Goal: Information Seeking & Learning: Understand process/instructions

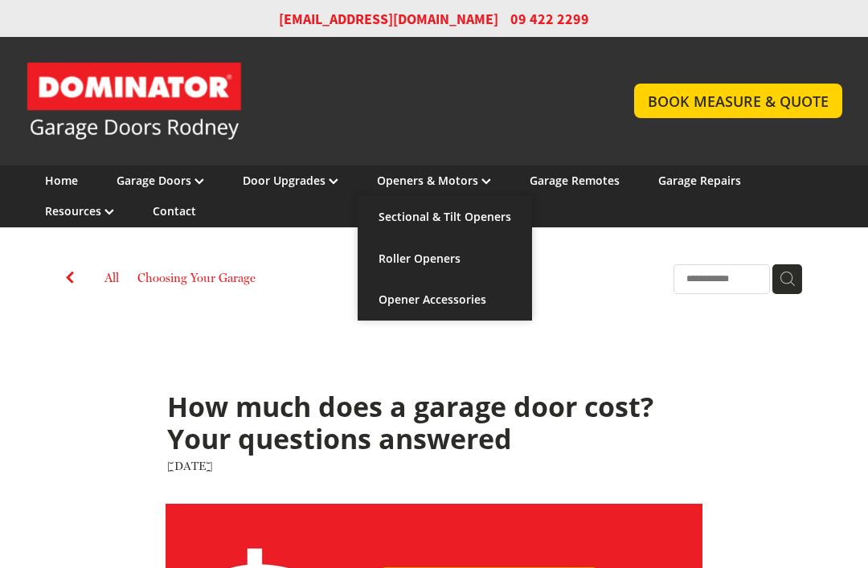
click at [482, 252] on link "Roller Openers" at bounding box center [445, 259] width 174 height 42
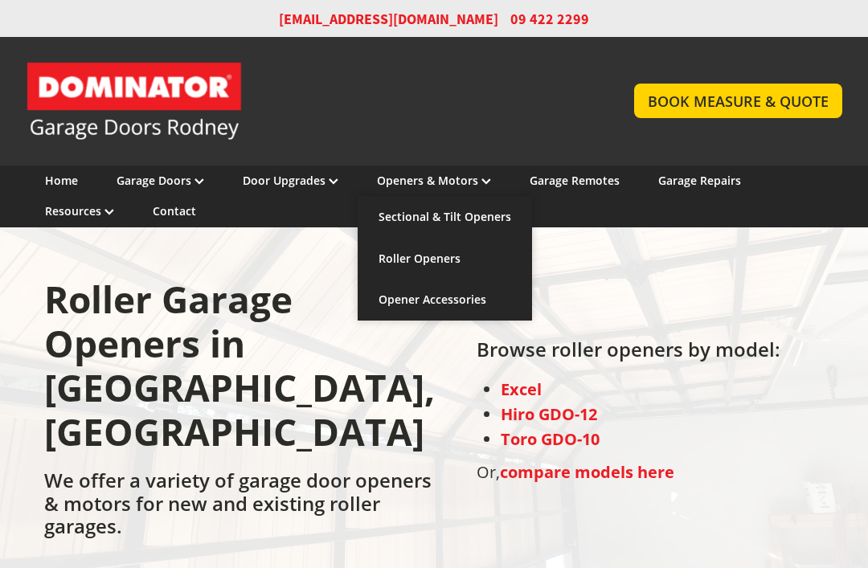
click at [494, 217] on link "Sectional & Tilt Openers" at bounding box center [445, 217] width 174 height 42
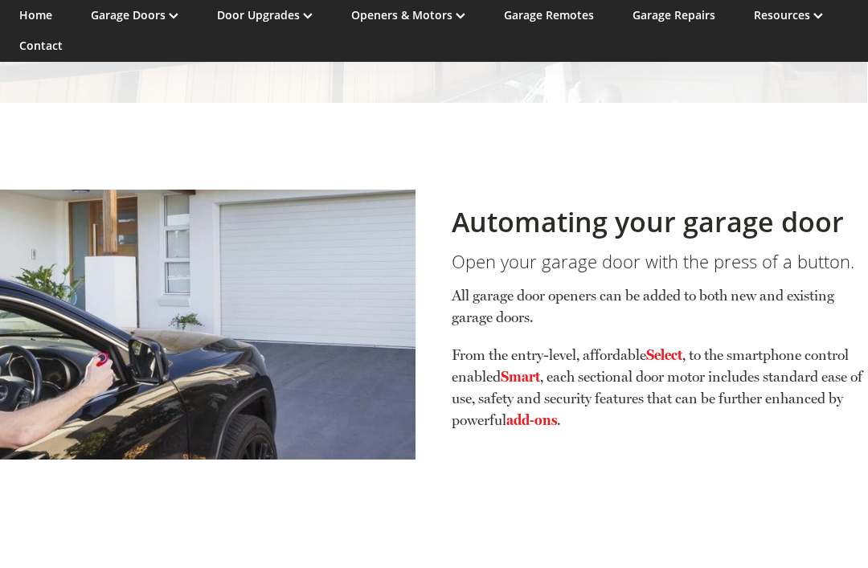
scroll to position [429, 1]
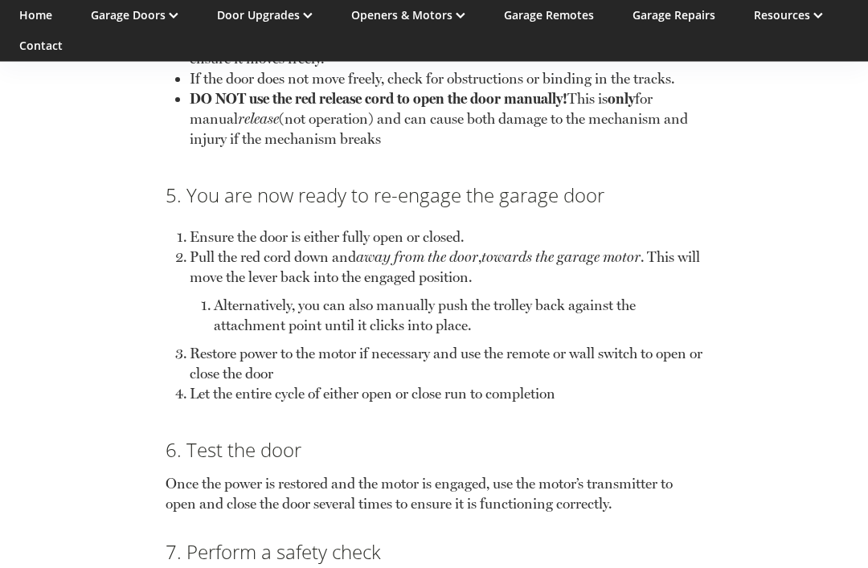
scroll to position [1632, 0]
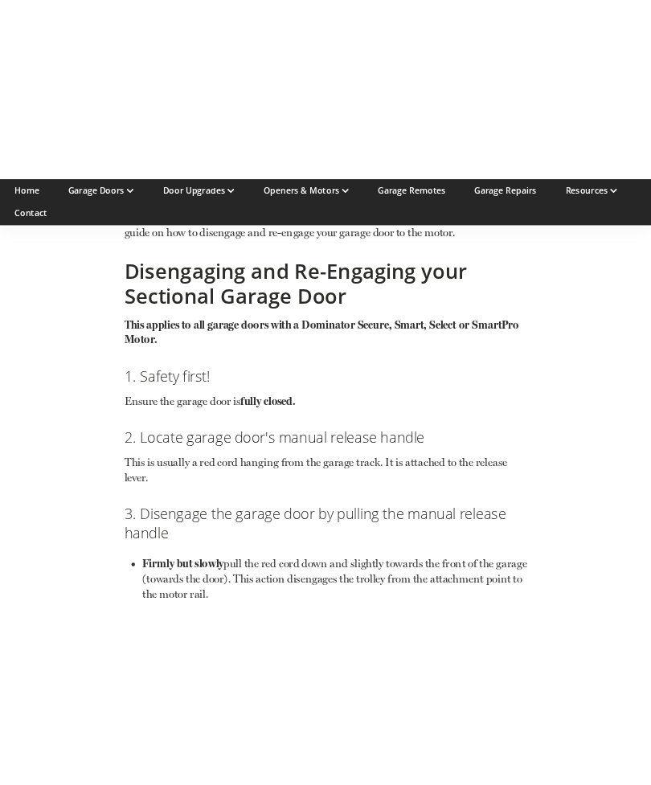
scroll to position [890, 0]
